Goal: Transaction & Acquisition: Purchase product/service

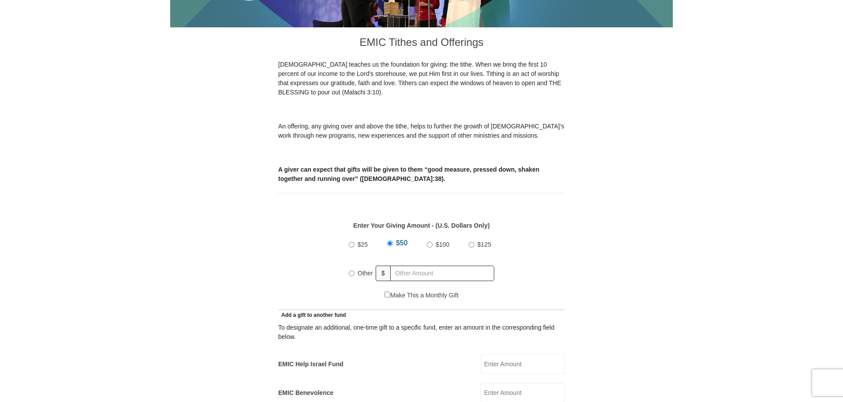
scroll to position [309, 0]
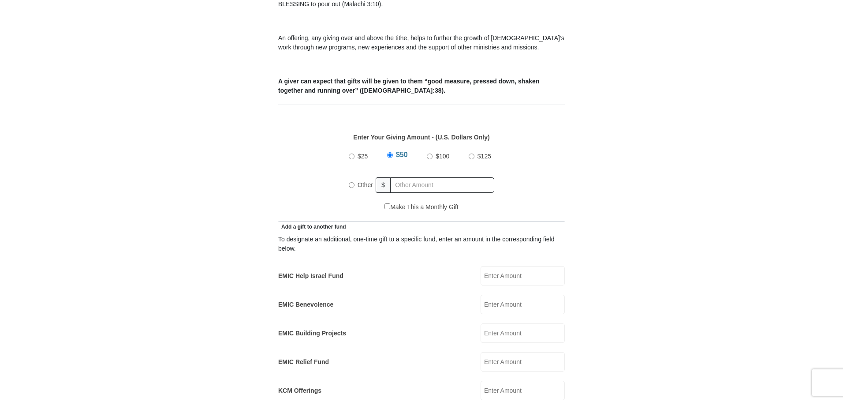
click at [567, 184] on form "[GEOGRAPHIC_DATA][DEMOGRAPHIC_DATA] Online Giving Because of gifts like yours, …" at bounding box center [421, 372] width 503 height 1290
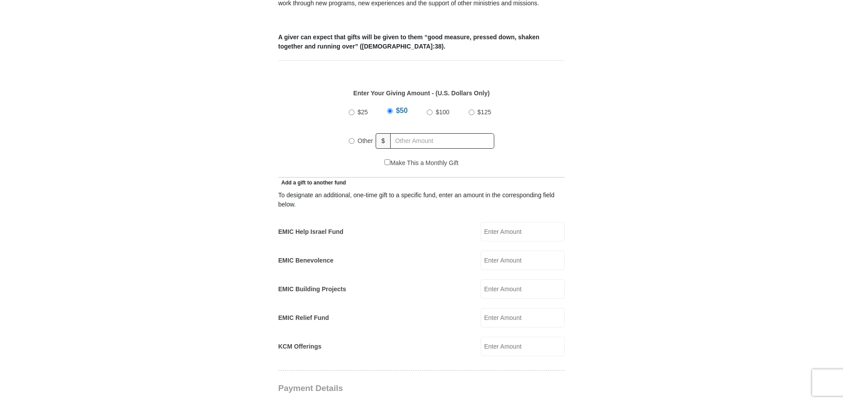
scroll to position [397, 0]
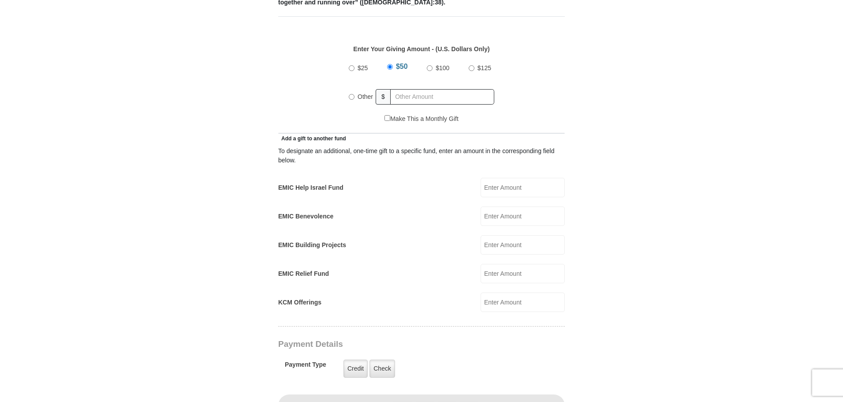
click at [538, 178] on input "EMIC Help Israel Fund" at bounding box center [523, 187] width 84 height 19
type input "100.00"
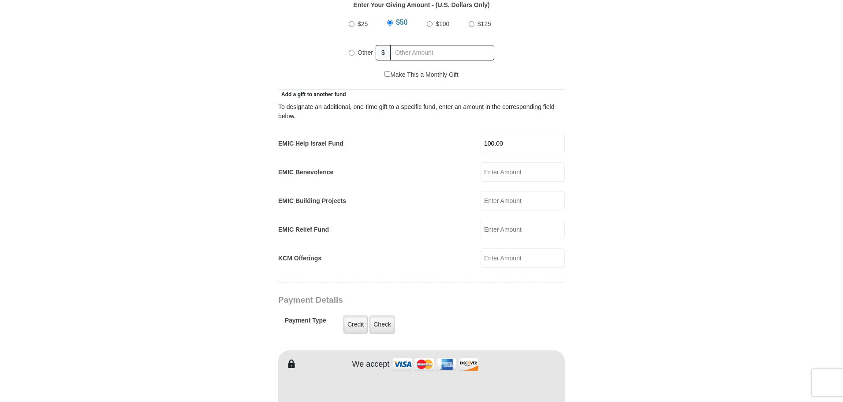
scroll to position [573, 0]
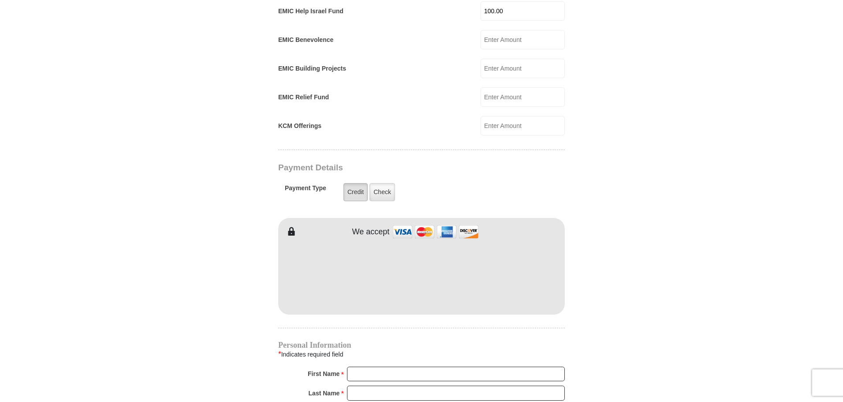
click at [353, 183] on label "Credit" at bounding box center [356, 192] width 24 height 18
click at [0, 0] on input "Credit" at bounding box center [0, 0] width 0 height 0
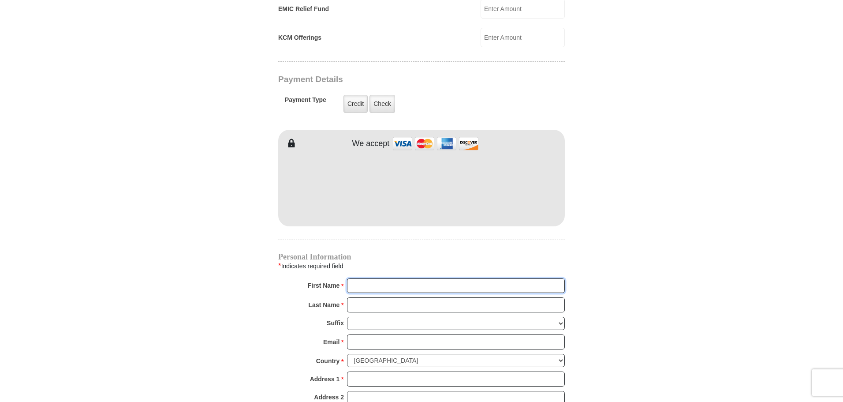
click at [359, 278] on input "First Name *" at bounding box center [456, 285] width 218 height 15
type input "[PERSON_NAME]"
click at [370, 278] on input "[PERSON_NAME]" at bounding box center [456, 285] width 218 height 15
click at [528, 317] on select "Jr Sr I II III IV V VI" at bounding box center [456, 324] width 218 height 14
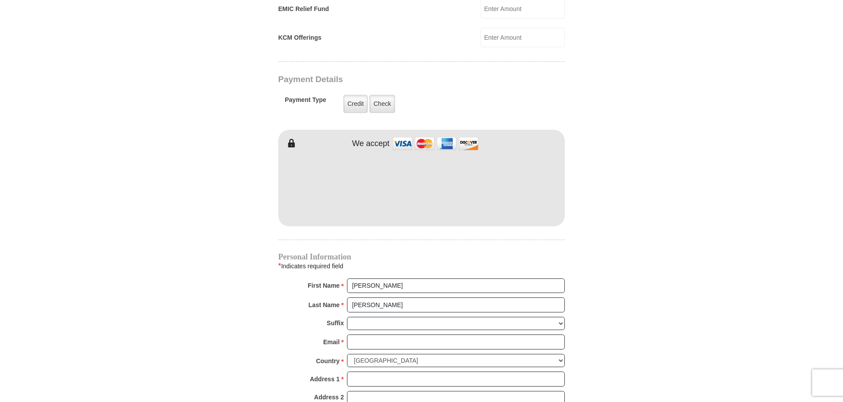
click at [621, 333] on form "[GEOGRAPHIC_DATA][DEMOGRAPHIC_DATA] Online Giving Because of gifts like yours, …" at bounding box center [421, 26] width 503 height 1305
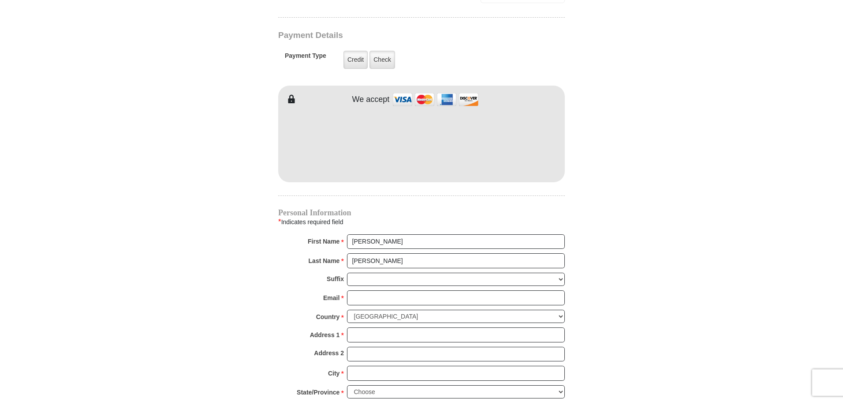
scroll to position [750, 0]
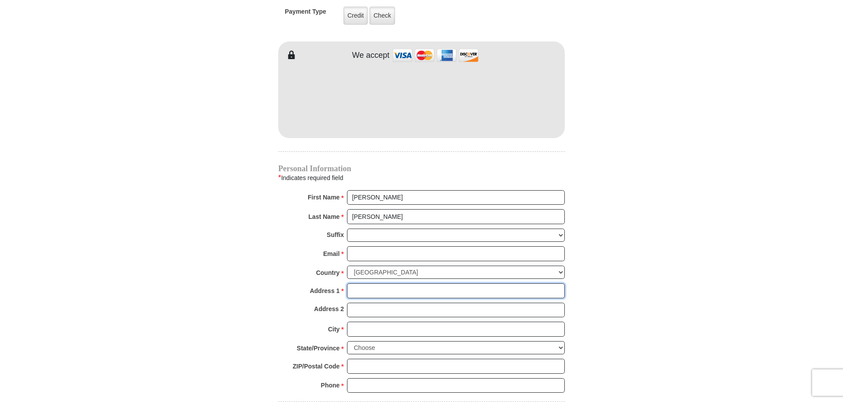
click at [353, 283] on input "Address 1 *" at bounding box center [456, 290] width 218 height 15
type input "[STREET_ADDRESS]"
type input "[EMAIL_ADDRESS][DOMAIN_NAME]"
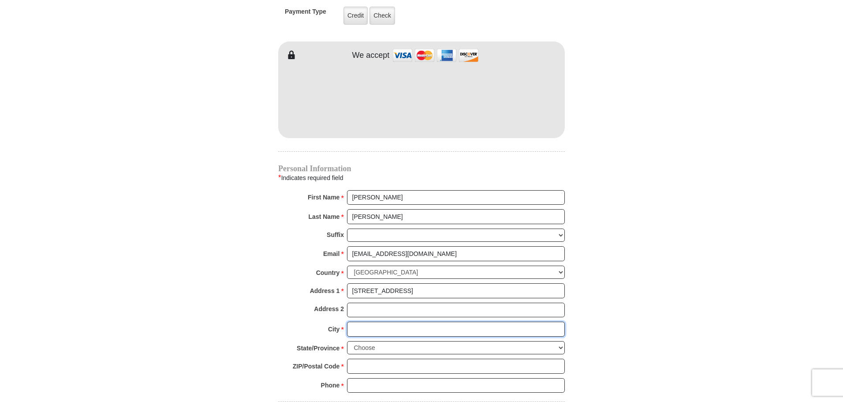
type input "Mt. Olive"
select select "AL"
type input "35117"
type input "2056124634"
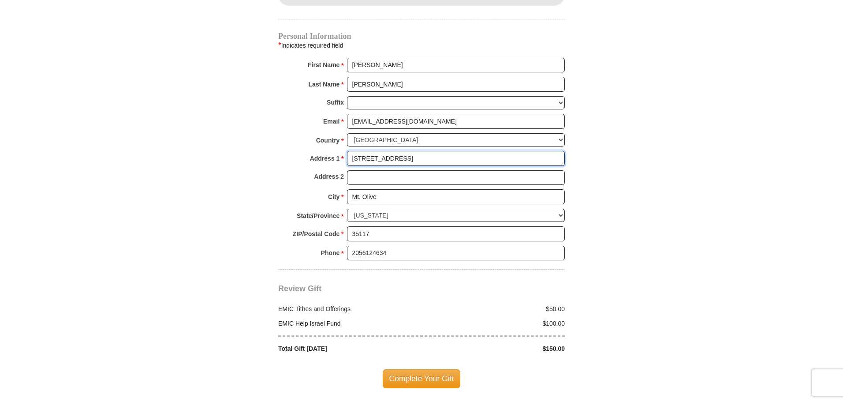
scroll to position [970, 0]
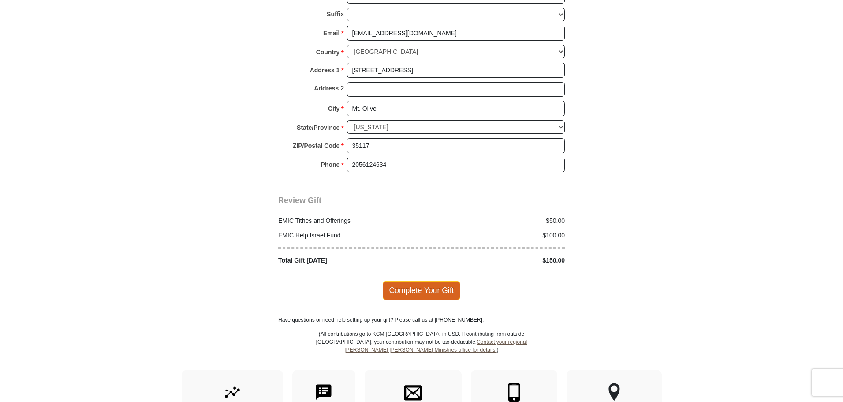
click at [414, 282] on span "Complete Your Gift" at bounding box center [422, 290] width 78 height 19
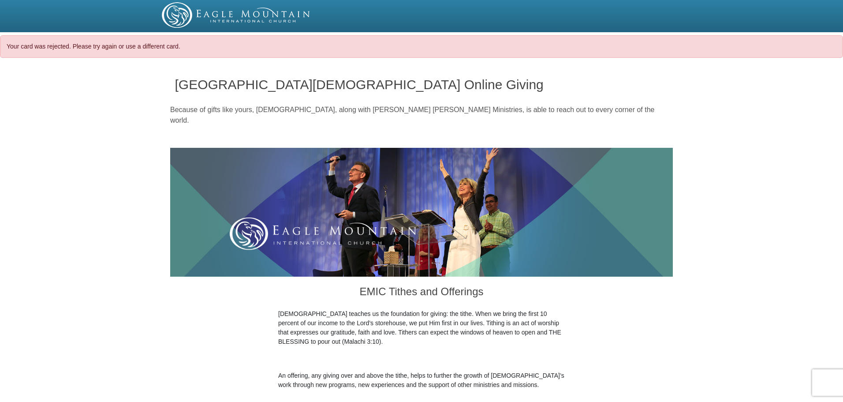
select select "AL"
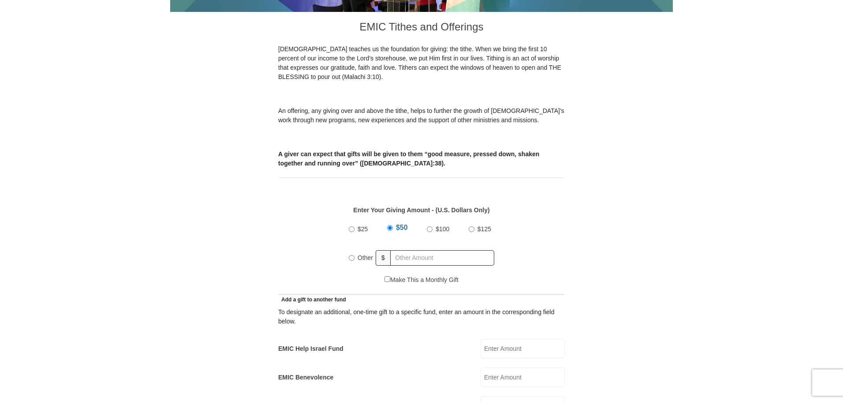
scroll to position [353, 0]
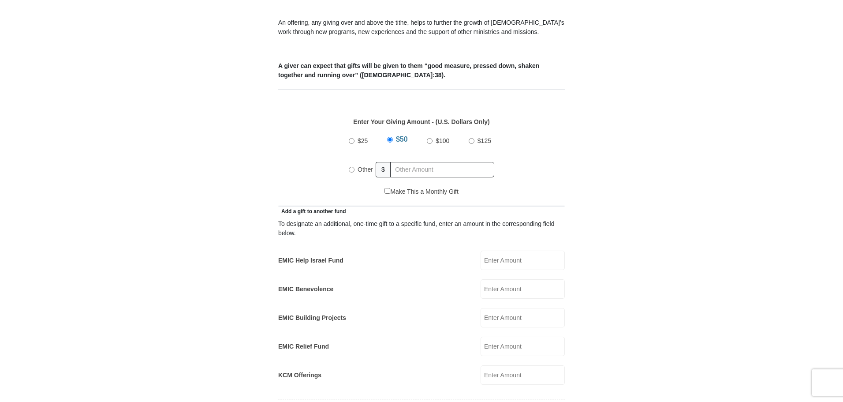
click at [596, 165] on form "[GEOGRAPHIC_DATA][DEMOGRAPHIC_DATA] Online Giving Because of gifts like yours, …" at bounding box center [421, 356] width 503 height 1290
click at [536, 252] on input "EMIC Help Israel Fund" at bounding box center [523, 260] width 84 height 19
type input "100.00"
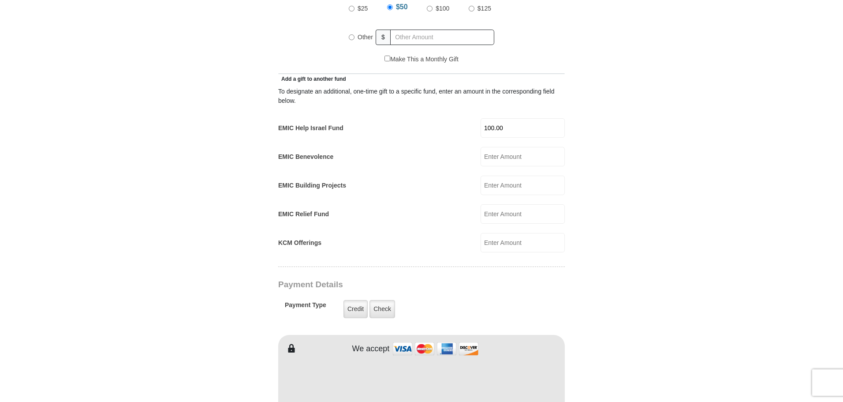
scroll to position [529, 0]
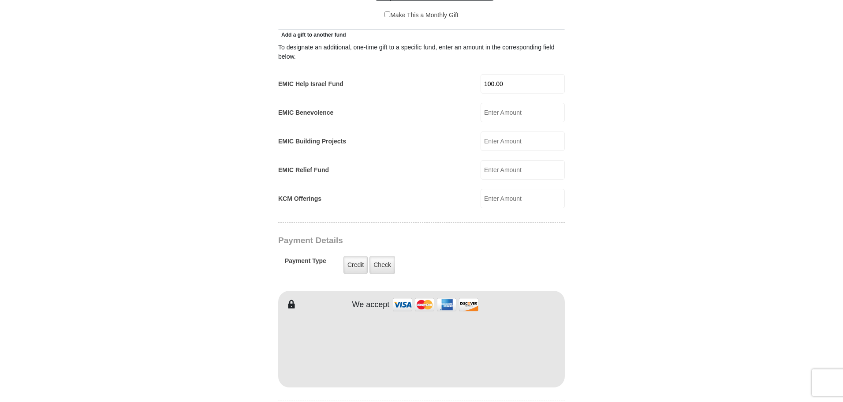
click at [626, 273] on form "[GEOGRAPHIC_DATA][DEMOGRAPHIC_DATA] Online Giving Because of gifts like yours, …" at bounding box center [421, 187] width 503 height 1305
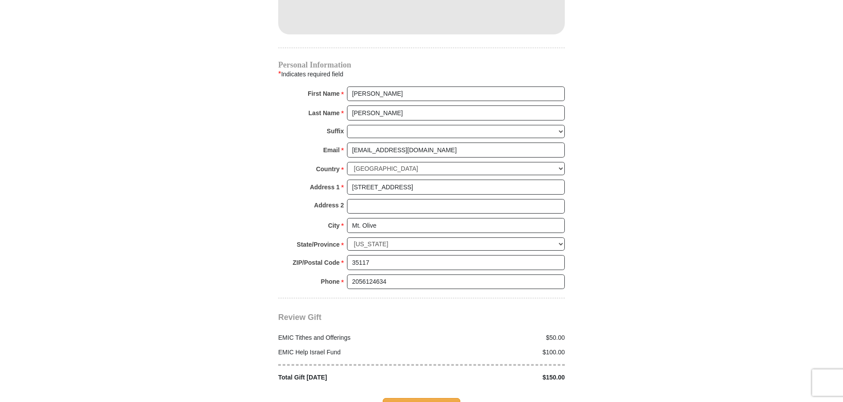
scroll to position [970, 0]
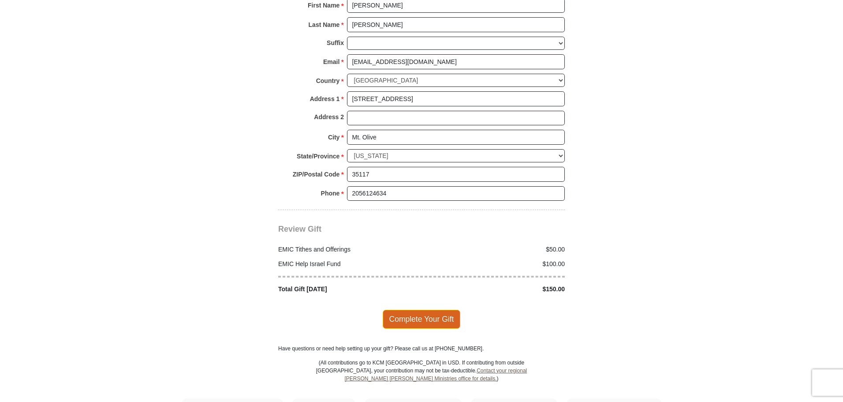
click at [410, 310] on span "Complete Your Gift" at bounding box center [422, 319] width 78 height 19
